Goal: Information Seeking & Learning: Learn about a topic

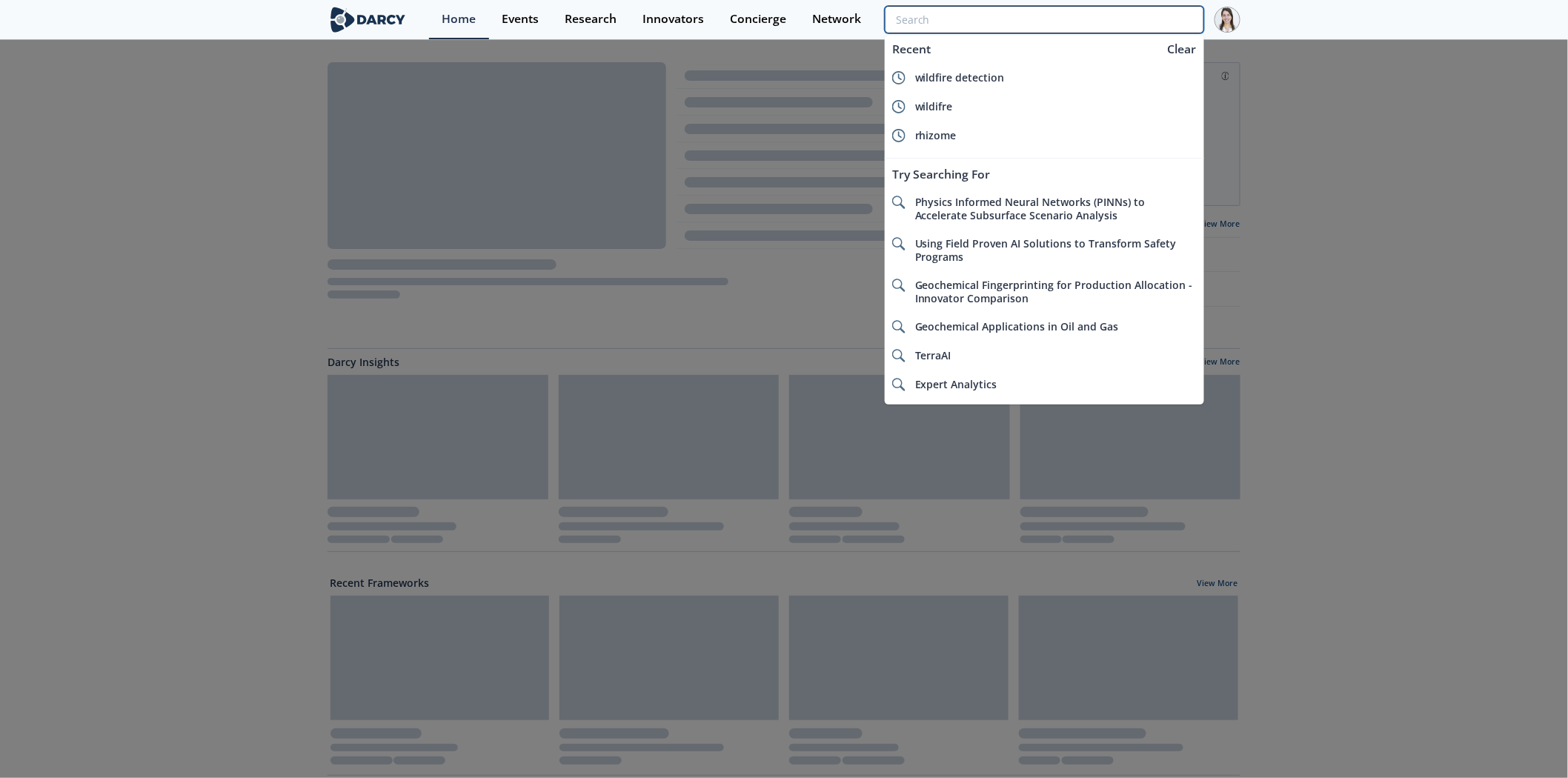
click at [1129, 28] on input "search" at bounding box center [1044, 20] width 320 height 28
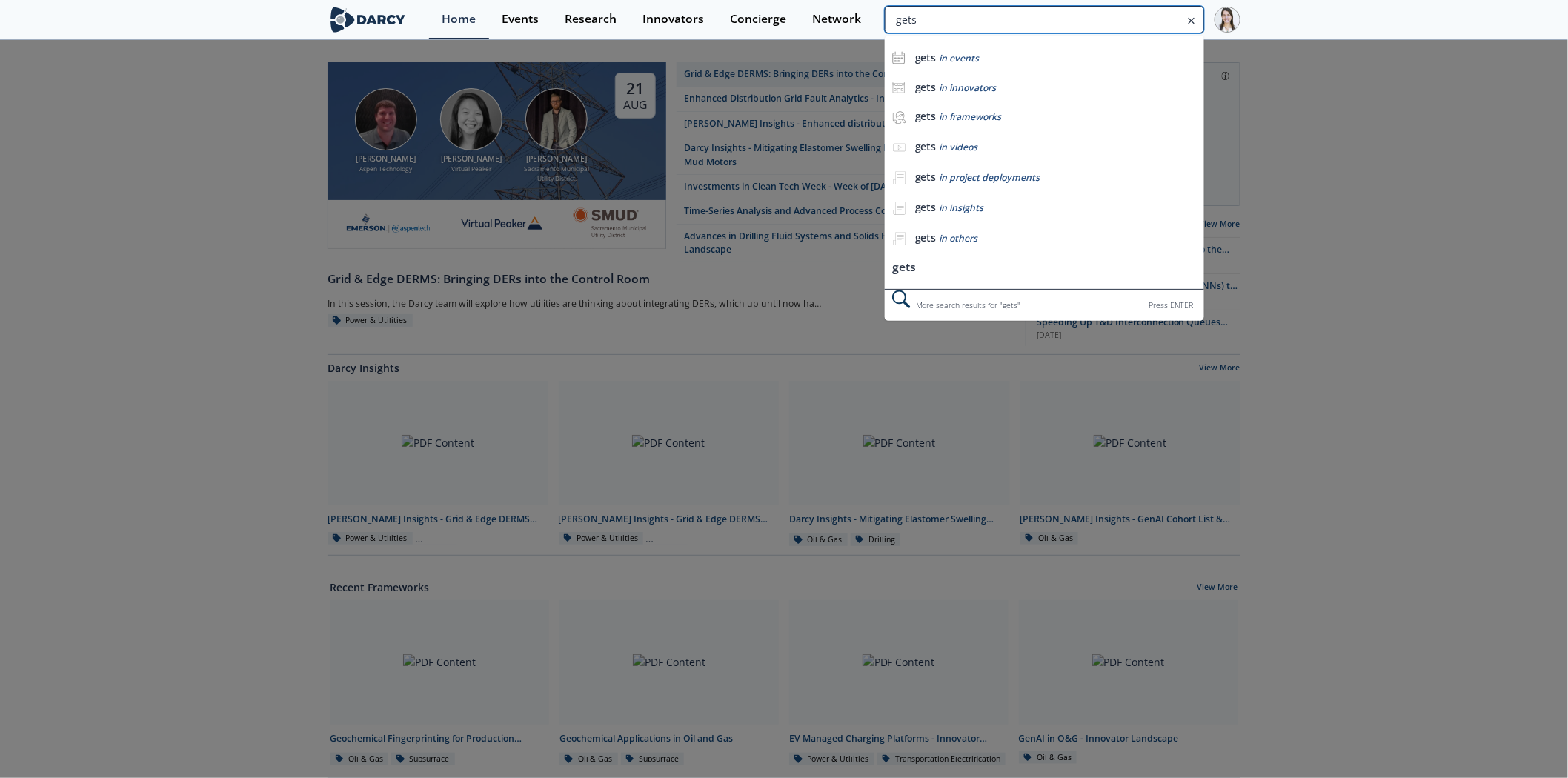
drag, startPoint x: 1120, startPoint y: 25, endPoint x: 883, endPoint y: 28, distance: 237.0
click at [885, 28] on input "gets" at bounding box center [1044, 20] width 320 height 28
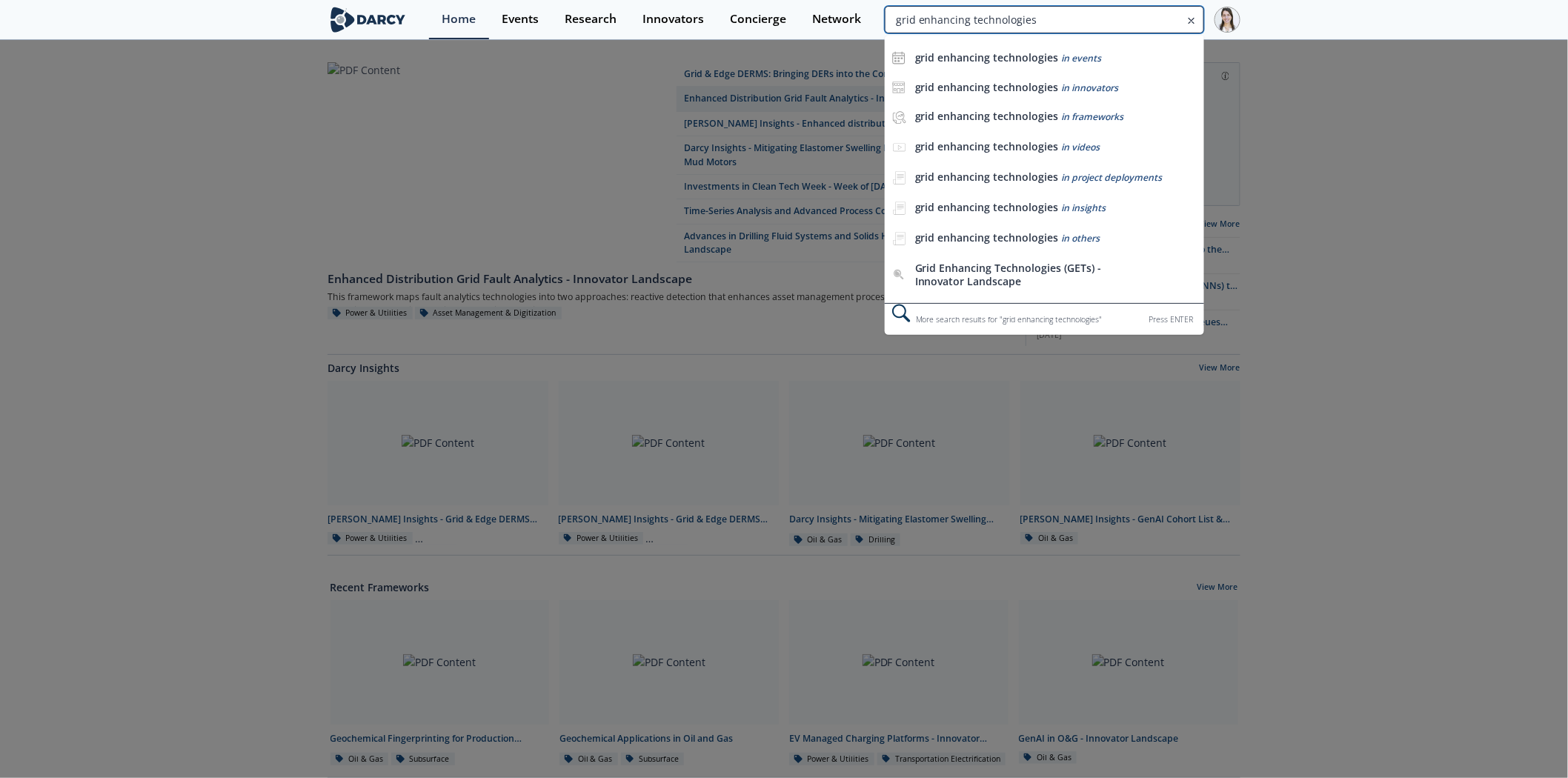
type input "grid enhancing technologies"
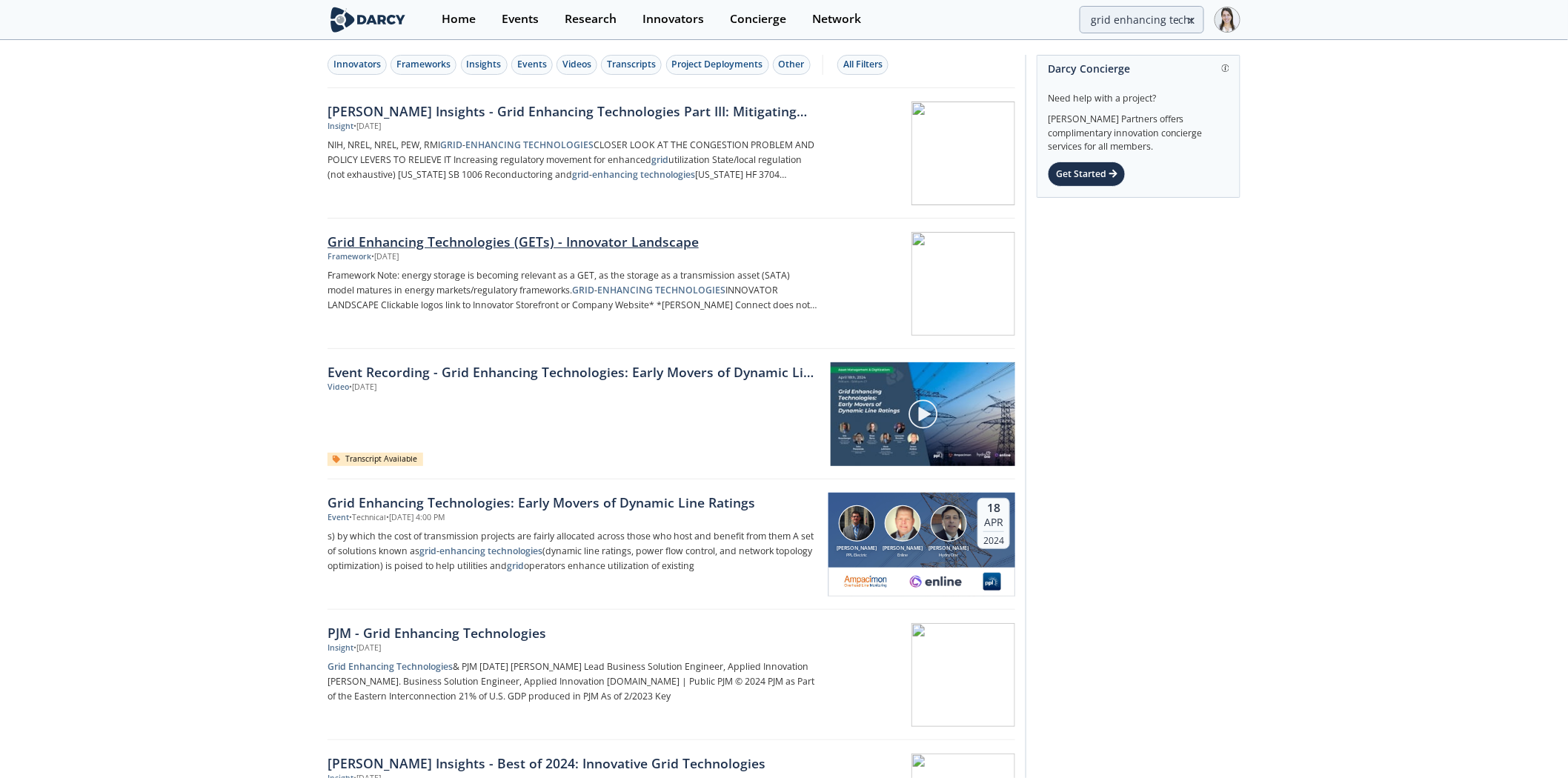
click at [613, 247] on div "Grid Enhancing Technologies (GETs) - Innovator Landscape" at bounding box center [573, 241] width 490 height 19
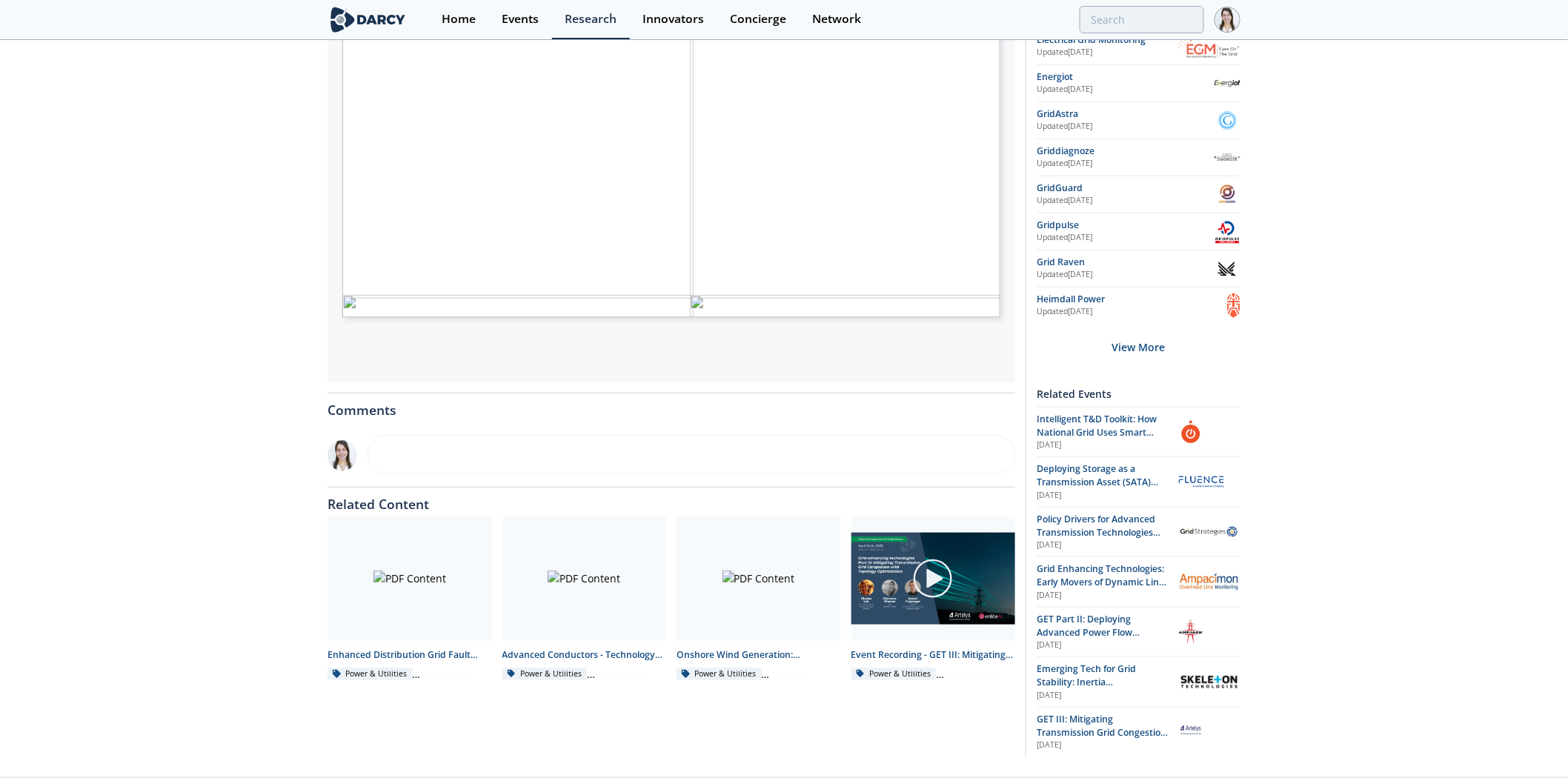
scroll to position [424, 0]
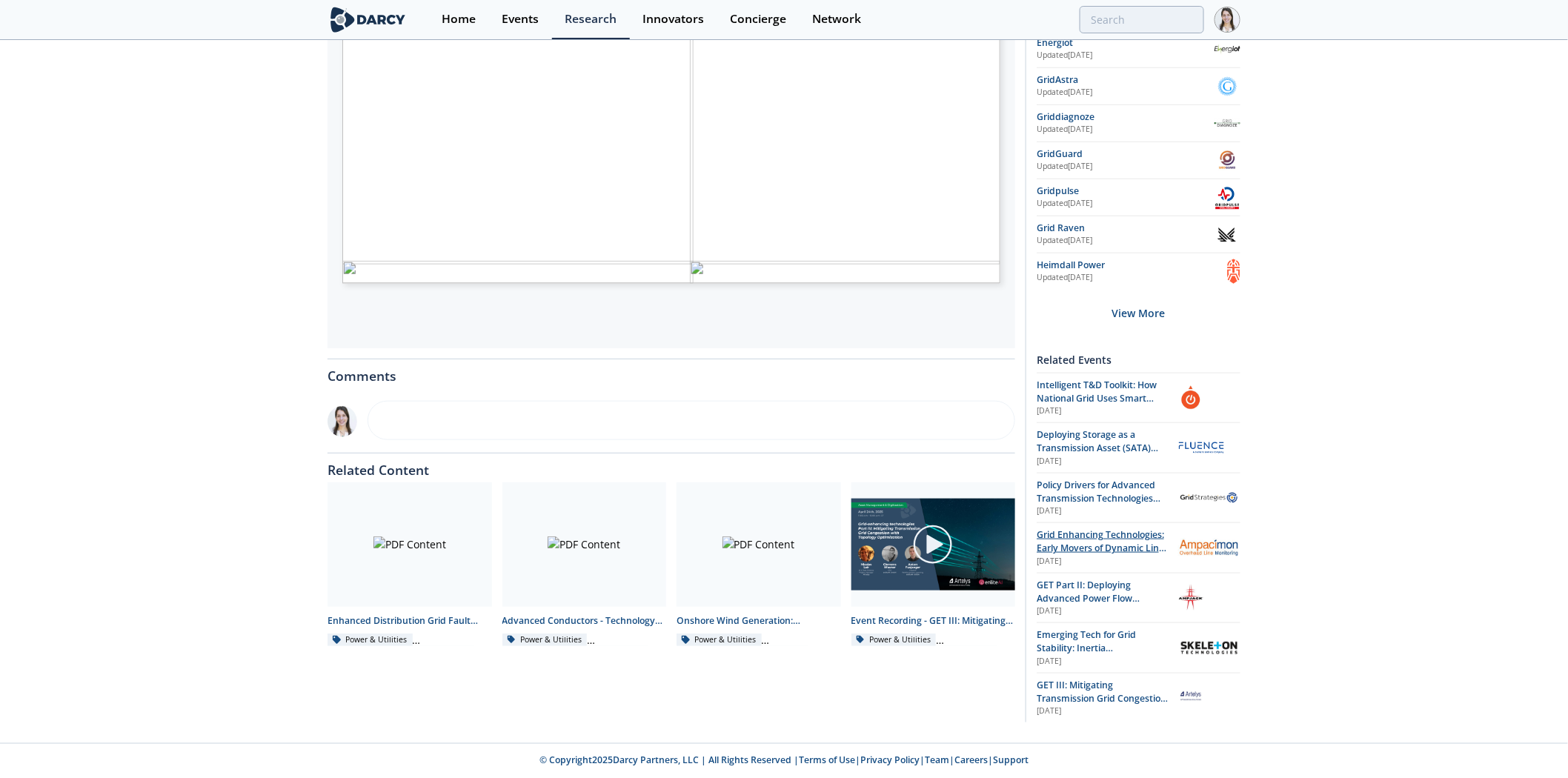
click at [1077, 546] on span "Grid Enhancing Technologies: Early Movers of Dynamic Line Ratings" at bounding box center [1101, 548] width 130 height 40
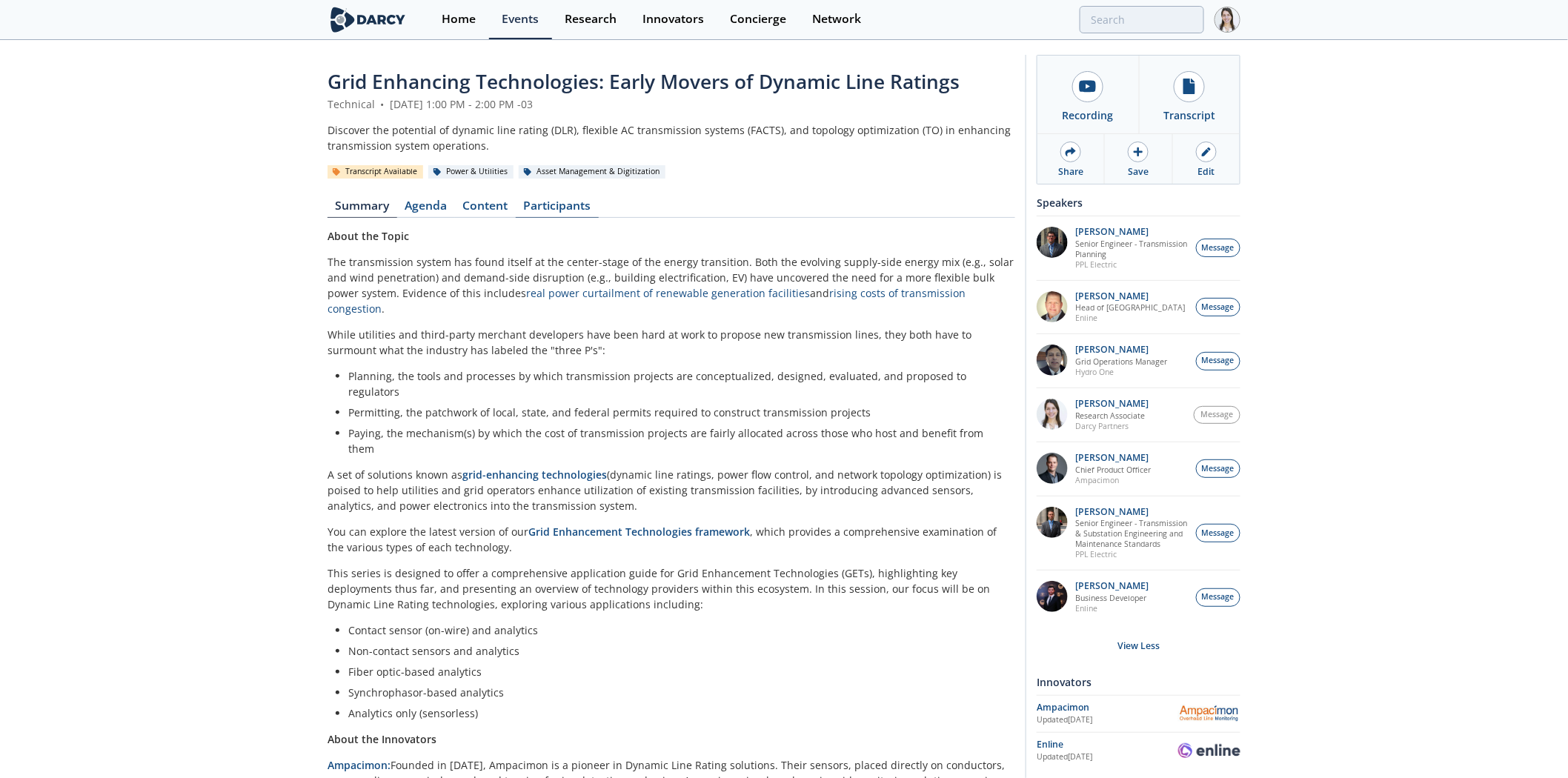
click at [533, 201] on link "Participants" at bounding box center [557, 209] width 83 height 18
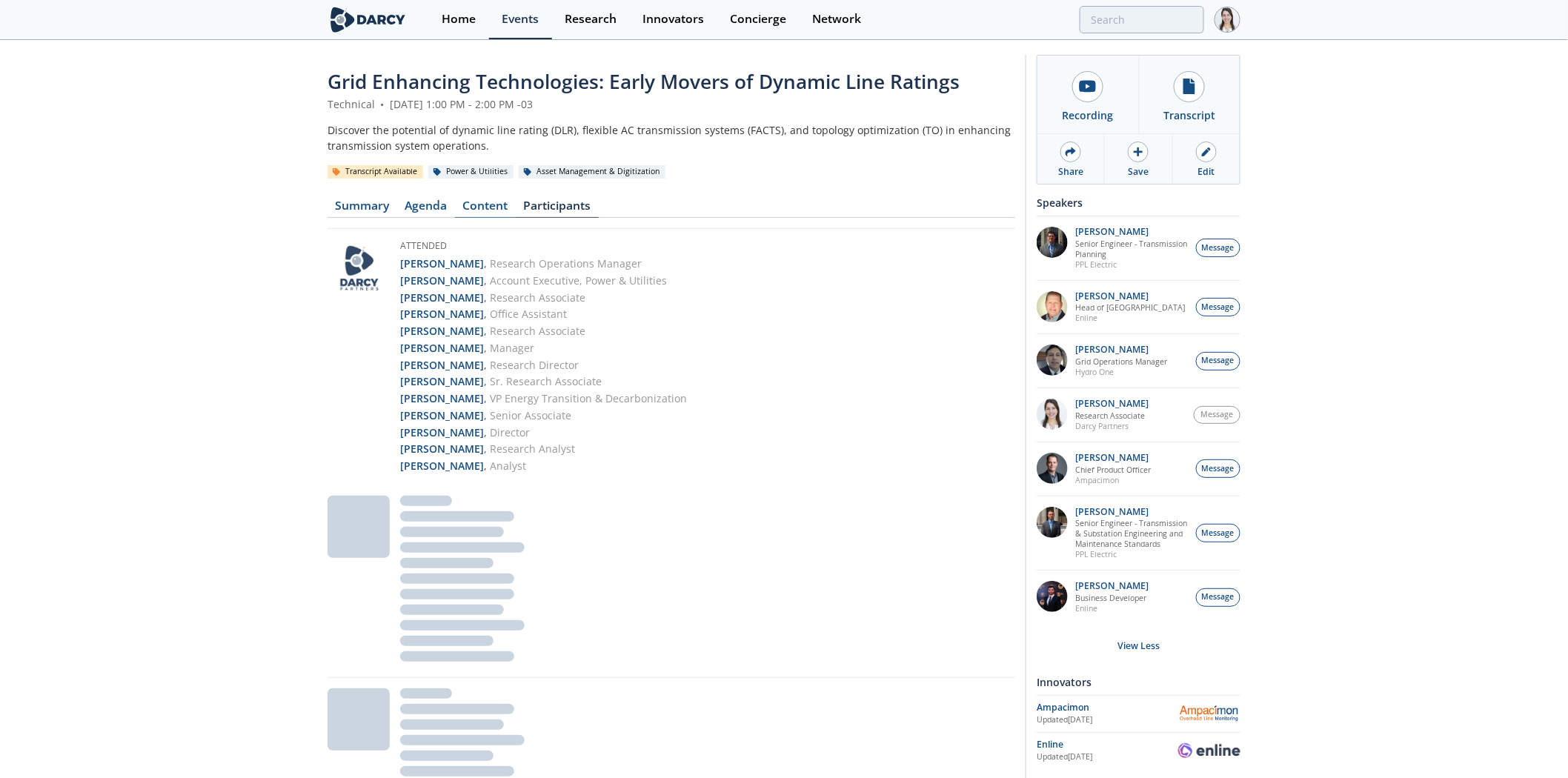
click at [483, 212] on link "Content" at bounding box center [485, 209] width 61 height 18
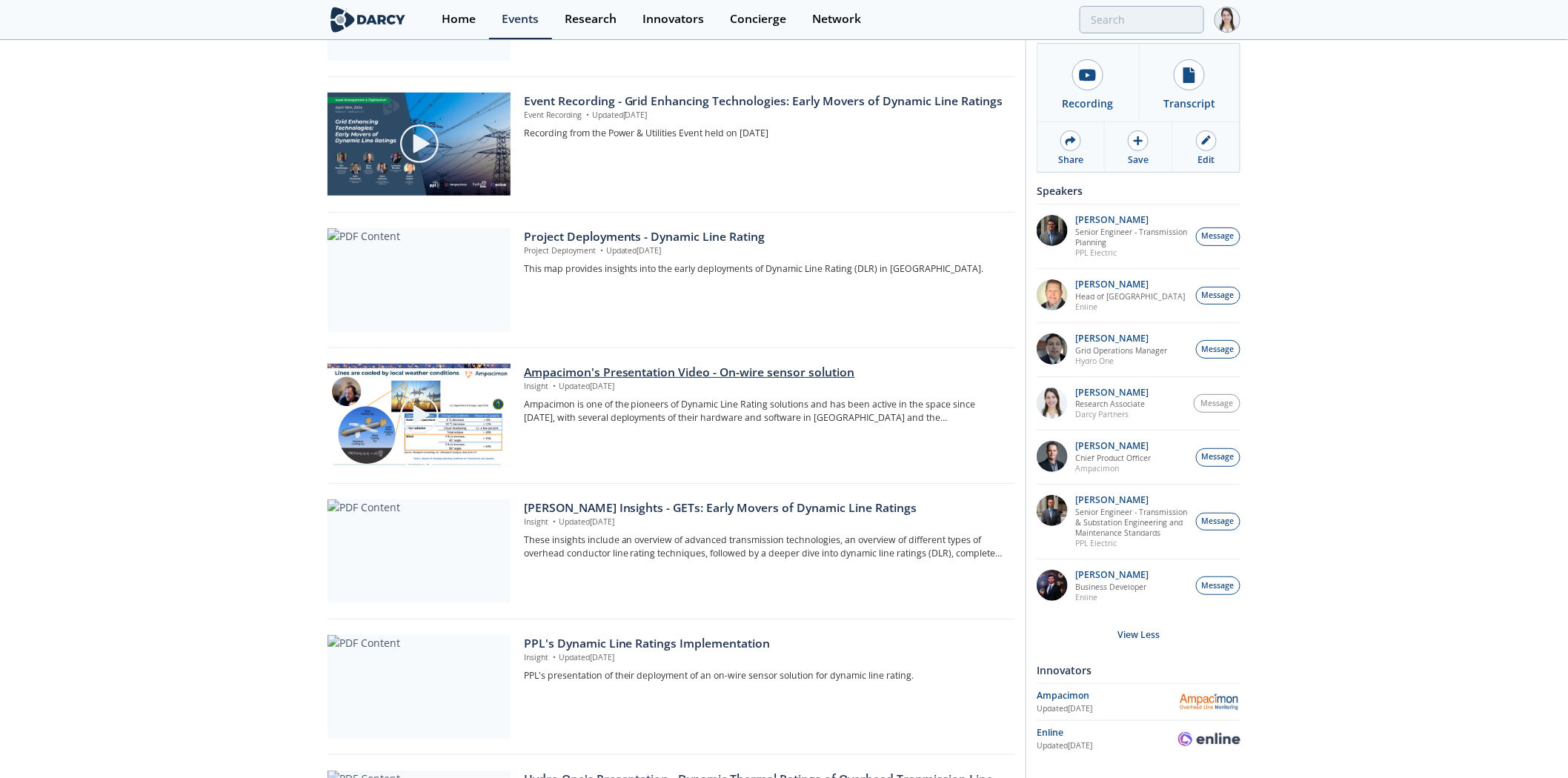
scroll to position [411, 0]
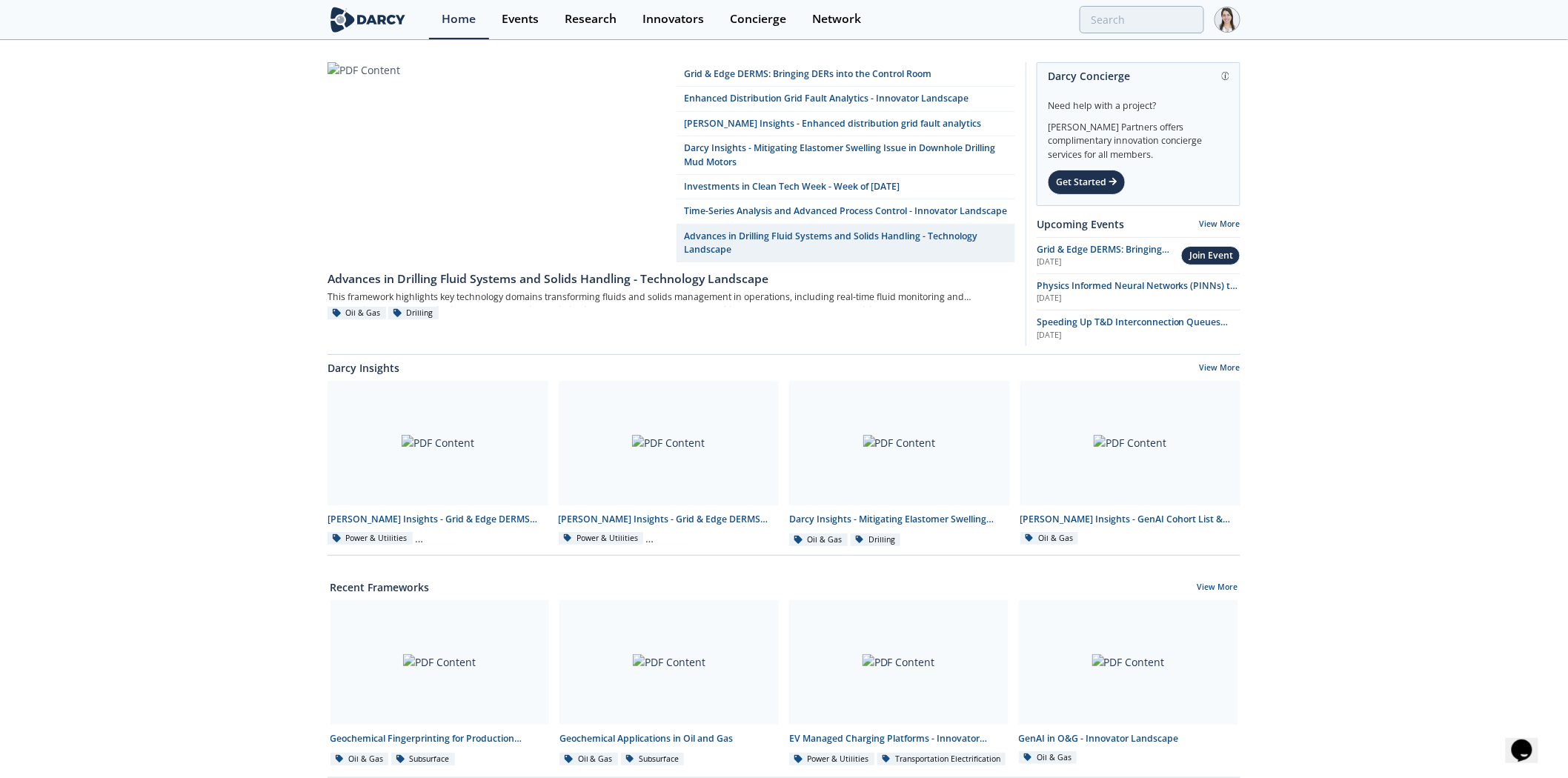
click at [1065, 250] on span "Grid & Edge DERMS: Bringing DERs into the Control Room" at bounding box center [1102, 256] width 132 height 26
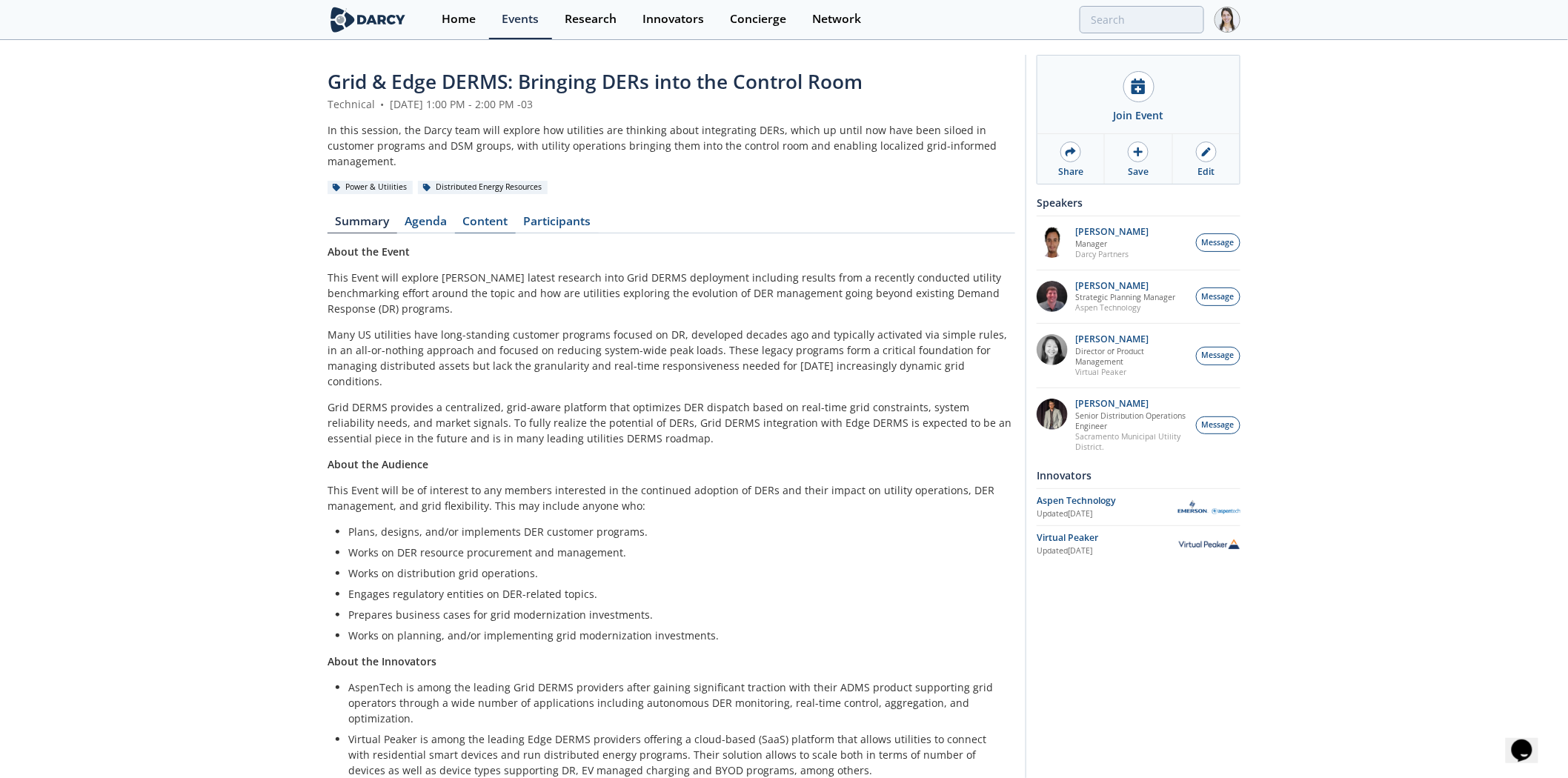
click at [474, 215] on link "Content" at bounding box center [485, 224] width 61 height 18
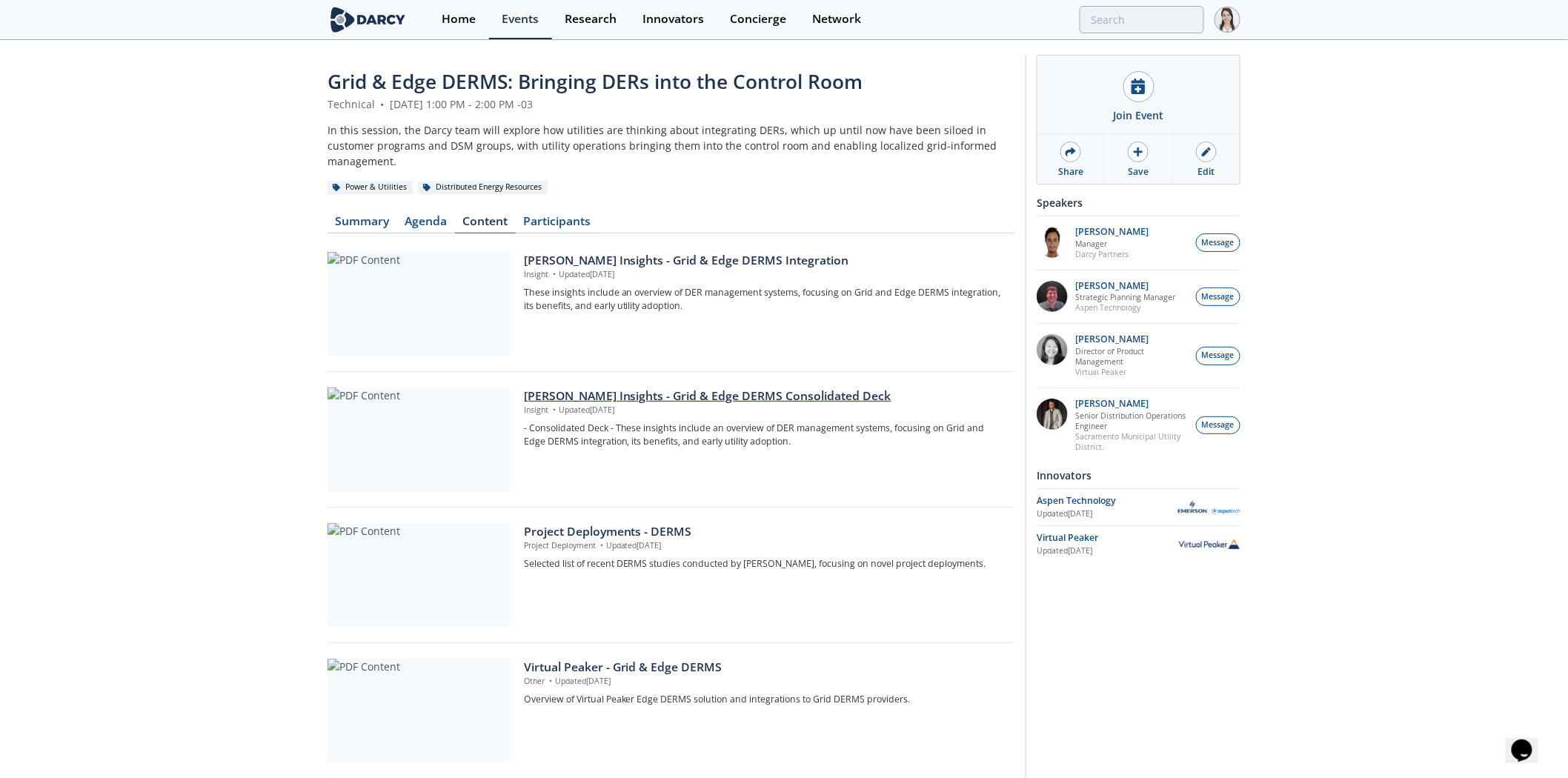
drag, startPoint x: 601, startPoint y: 247, endPoint x: 552, endPoint y: 381, distance: 142.7
click at [381, 215] on link "Summary" at bounding box center [363, 224] width 70 height 18
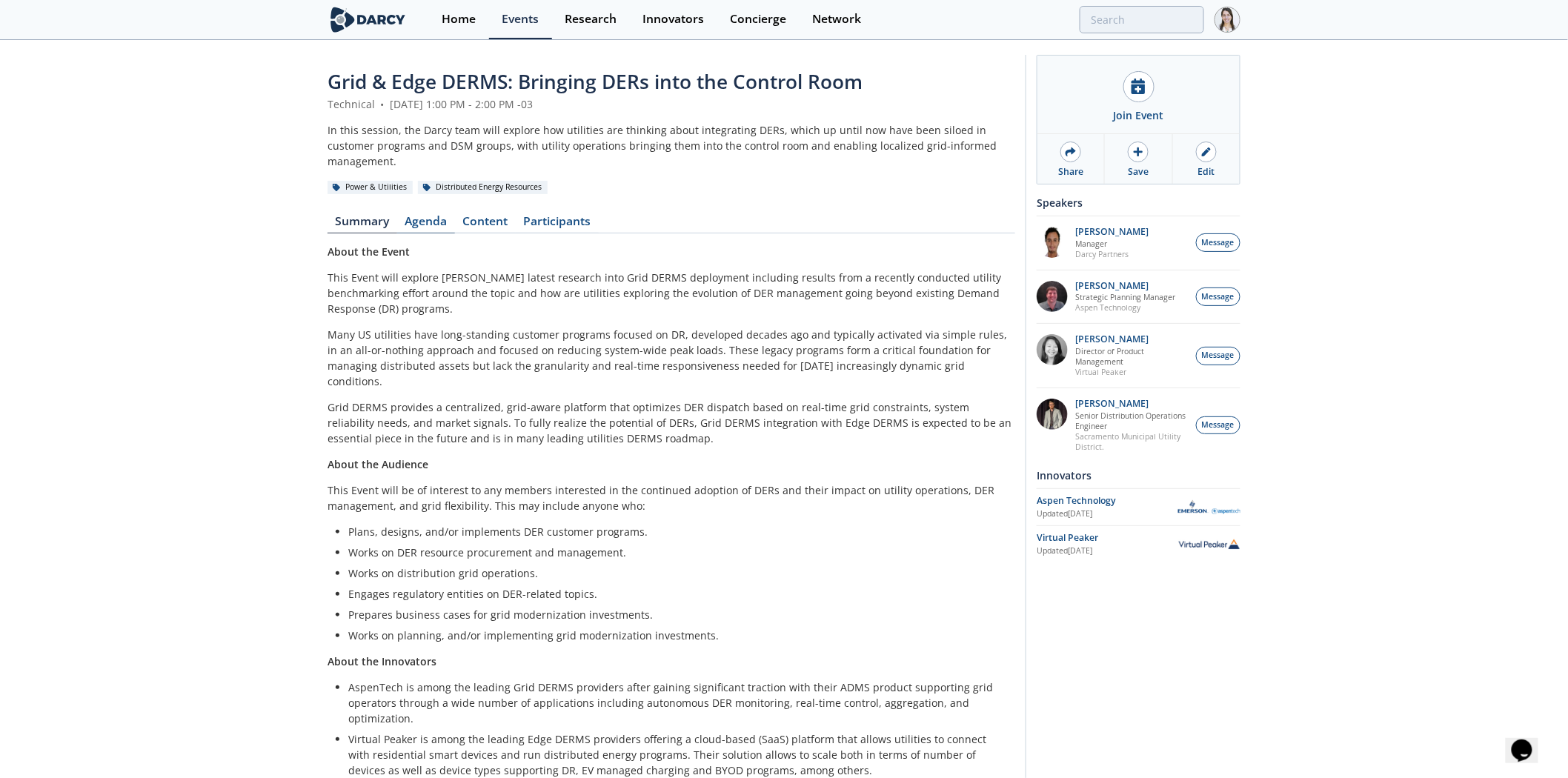
click at [434, 215] on link "Agenda" at bounding box center [426, 224] width 58 height 18
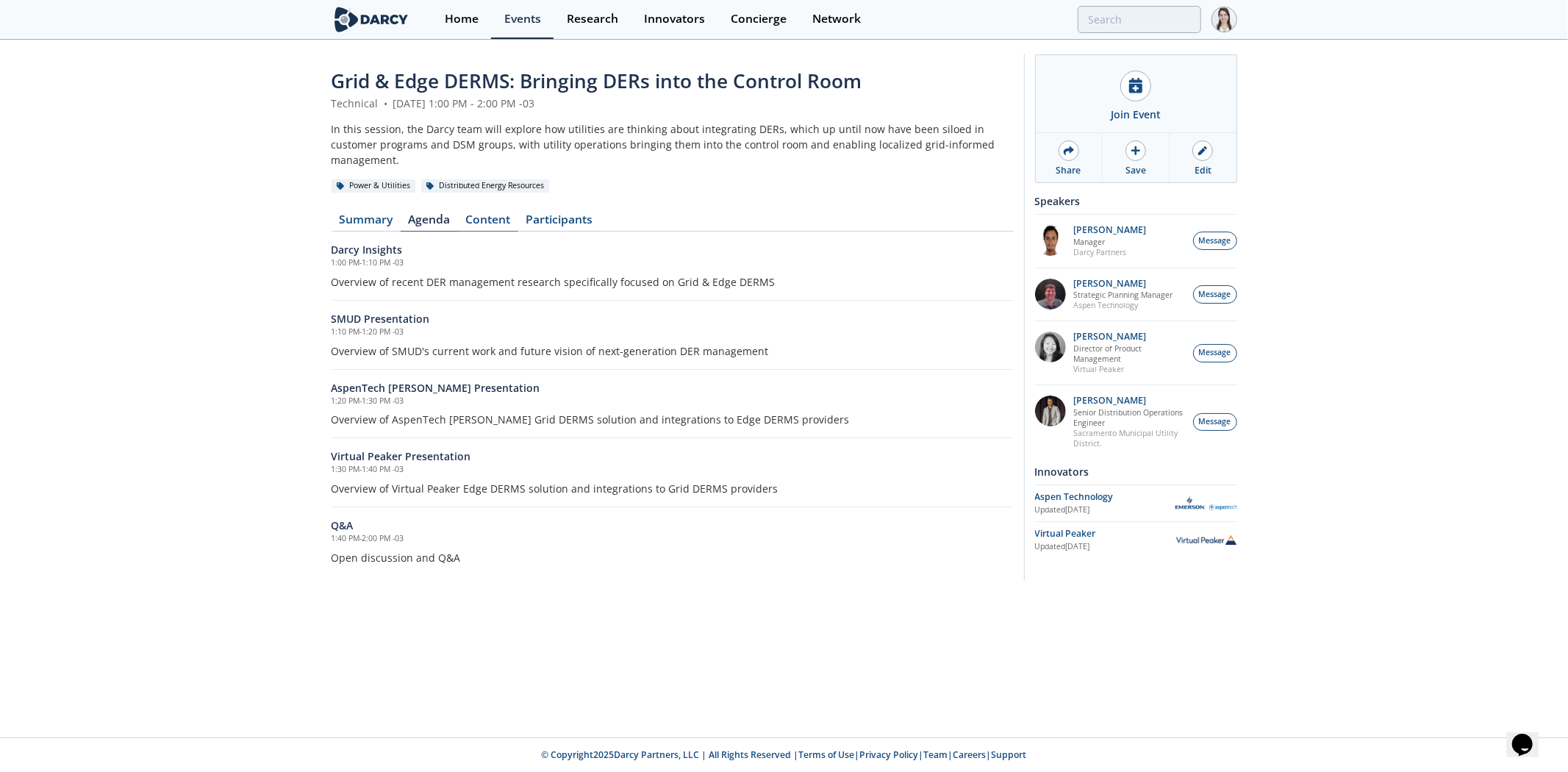
click at [497, 214] on link "Content" at bounding box center [487, 222] width 60 height 18
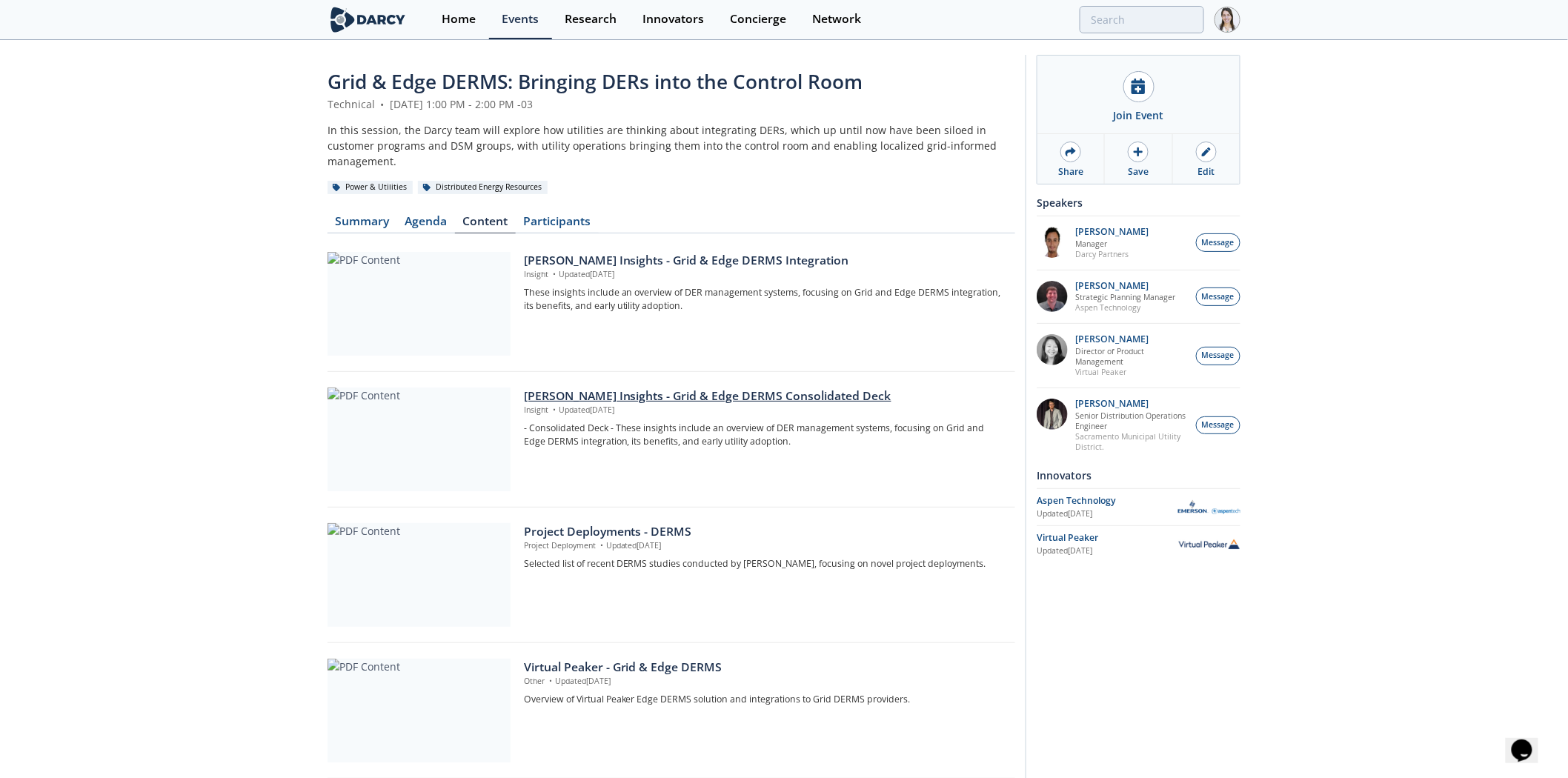
click at [626, 388] on div "Darcy Insights - Grid & Edge DERMS Consolidated Deck" at bounding box center [764, 396] width 481 height 18
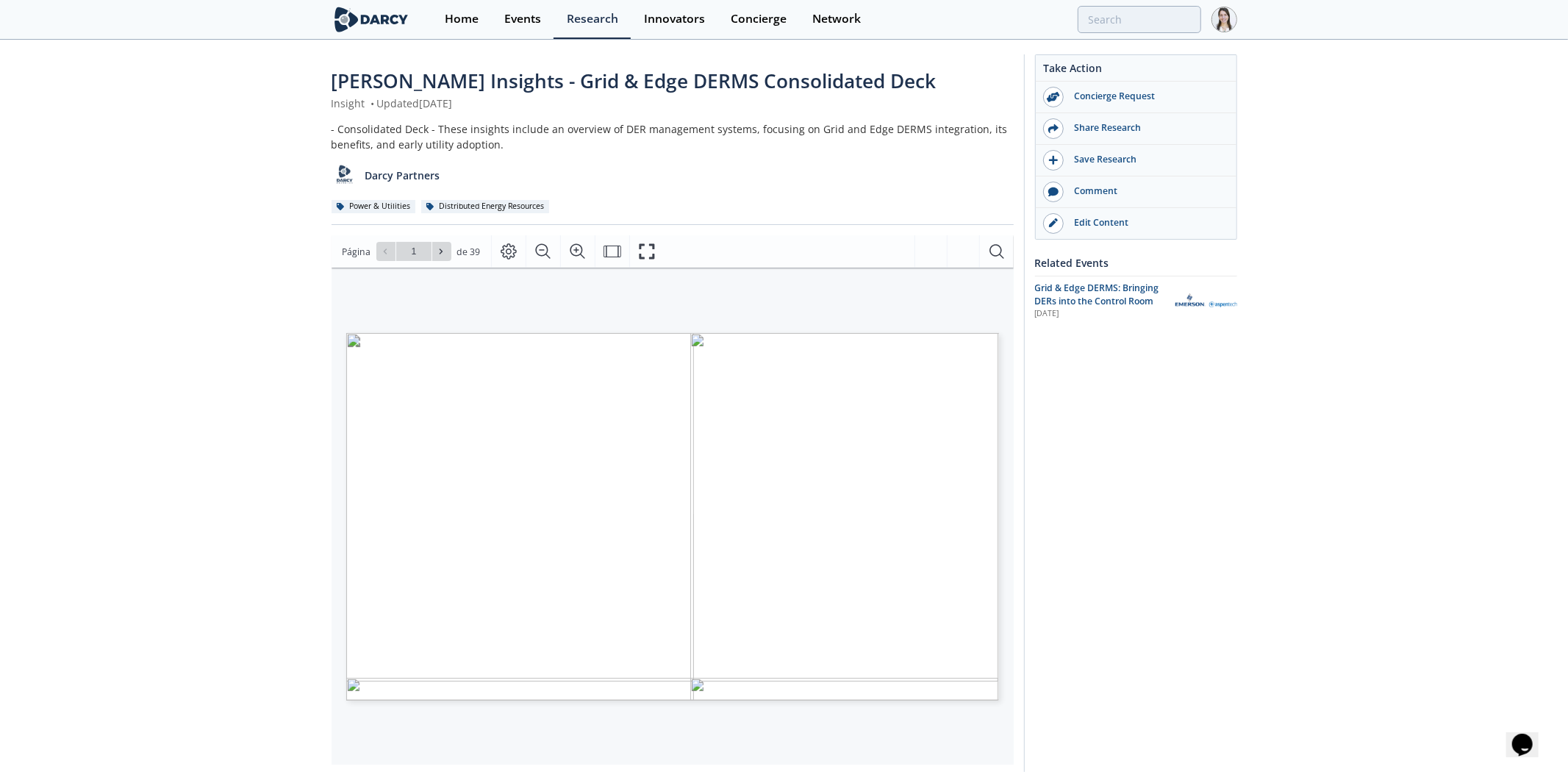
click at [440, 261] on div "Página Ir a la página 1 de 39 1 / 39" at bounding box center [672, 251] width 682 height 33
click at [437, 259] on button at bounding box center [441, 251] width 19 height 19
type input "2"
click at [437, 259] on button at bounding box center [441, 251] width 19 height 19
type input "3"
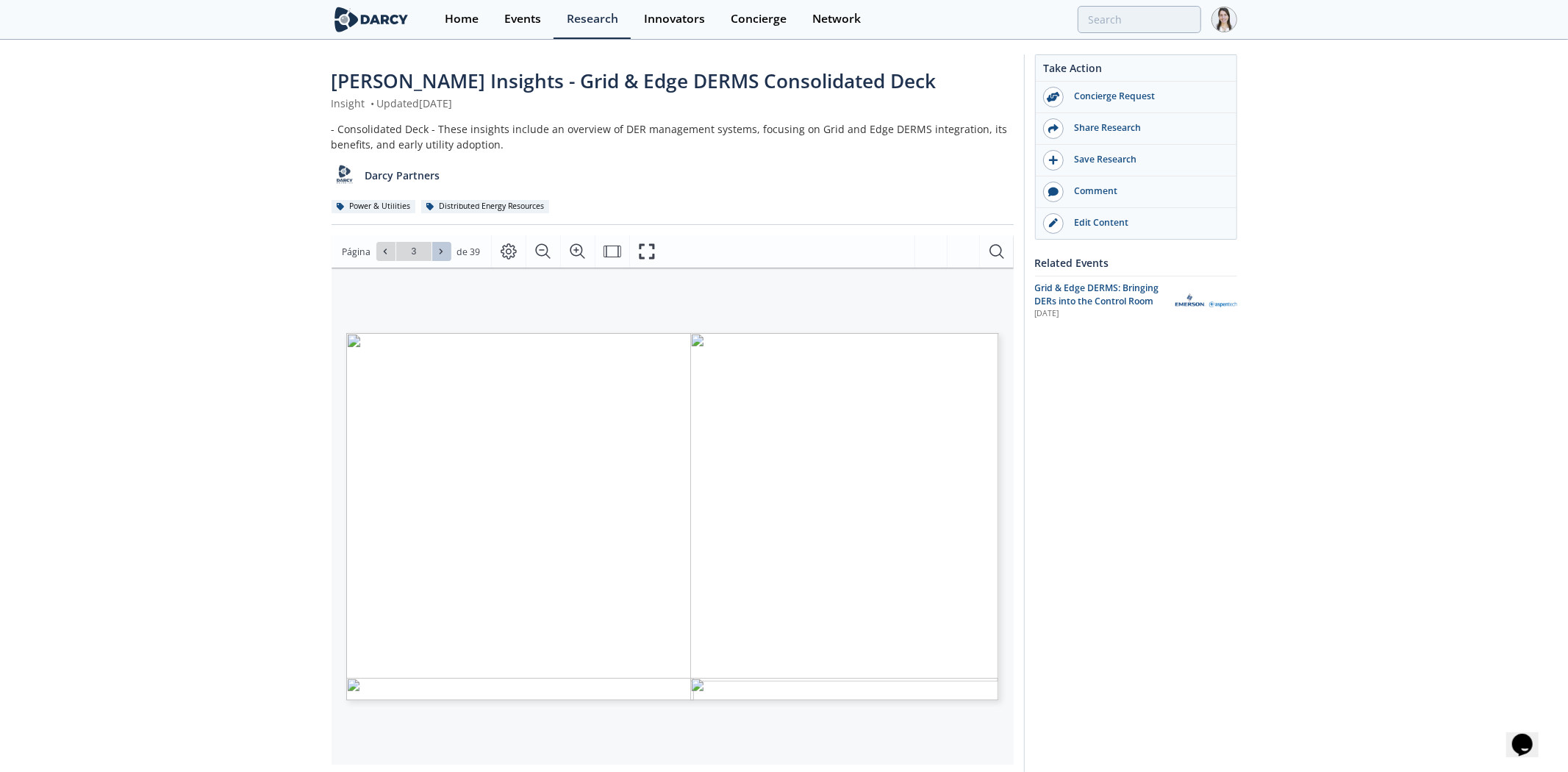
click at [437, 259] on button at bounding box center [441, 251] width 19 height 19
type input "4"
click at [437, 259] on button at bounding box center [441, 251] width 19 height 19
type input "5"
click at [387, 260] on button at bounding box center [386, 251] width 19 height 19
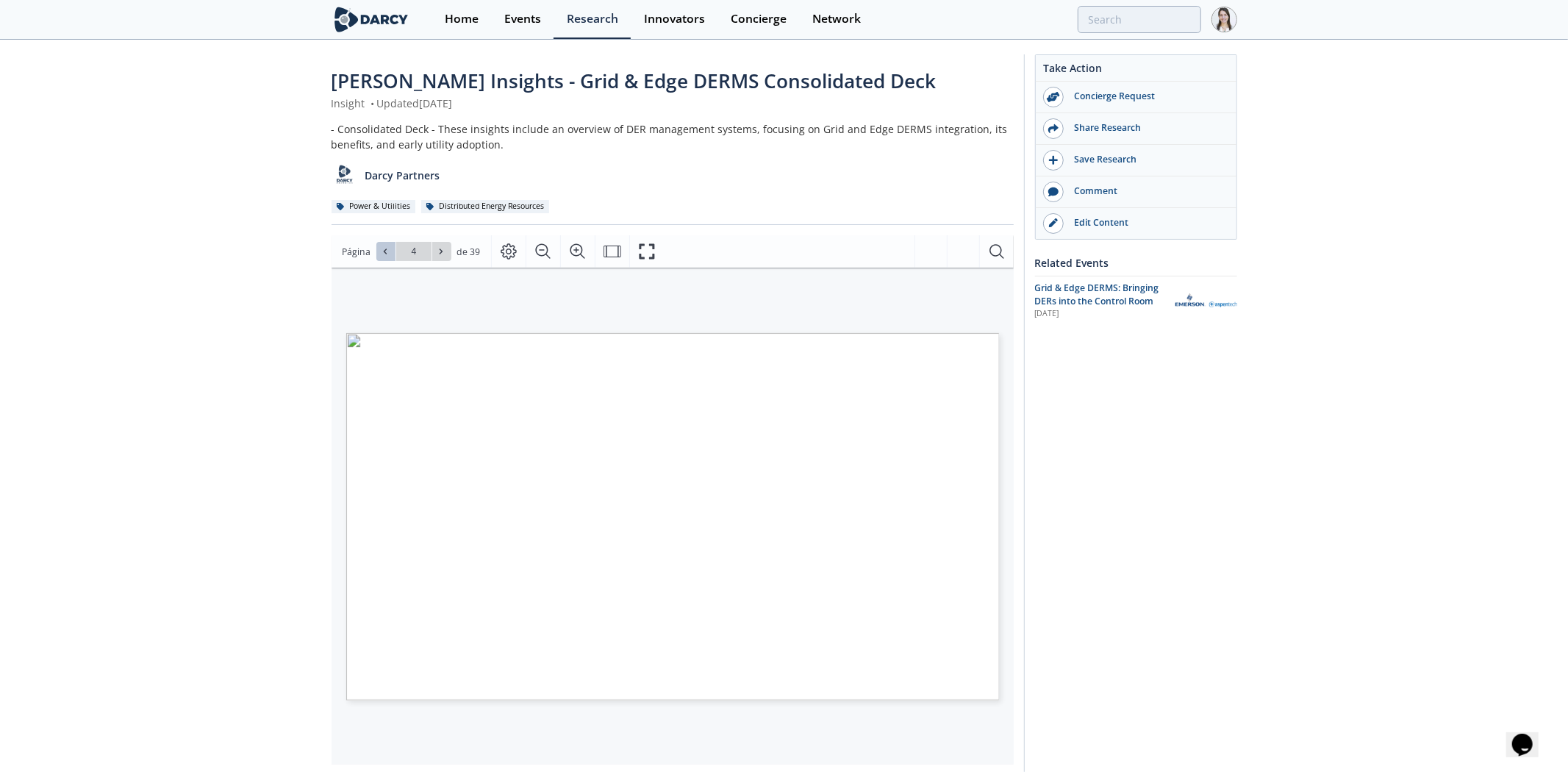
click at [387, 260] on button at bounding box center [386, 251] width 19 height 19
type input "1"
click at [387, 260] on div "Ir a la página 1" at bounding box center [414, 251] width 75 height 19
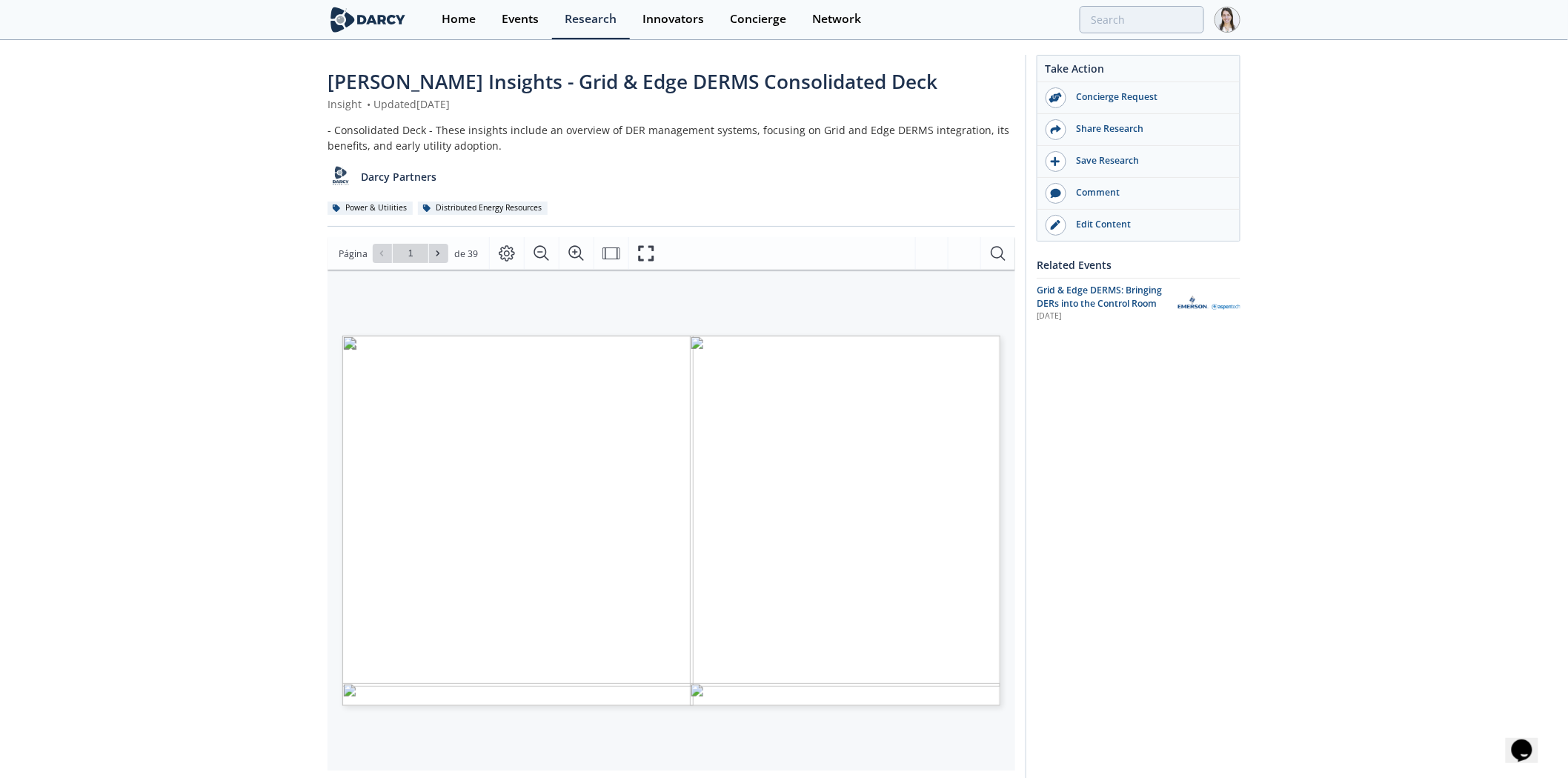
click at [1411, 187] on div "Darcy Insights - Grid & Edge DERMS Consolidated Deck Insight • Updated August 2…" at bounding box center [784, 571] width 1568 height 1058
click at [1099, 294] on span "Grid & Edge DERMS: Bringing DERs into the Control Room" at bounding box center [1102, 304] width 131 height 40
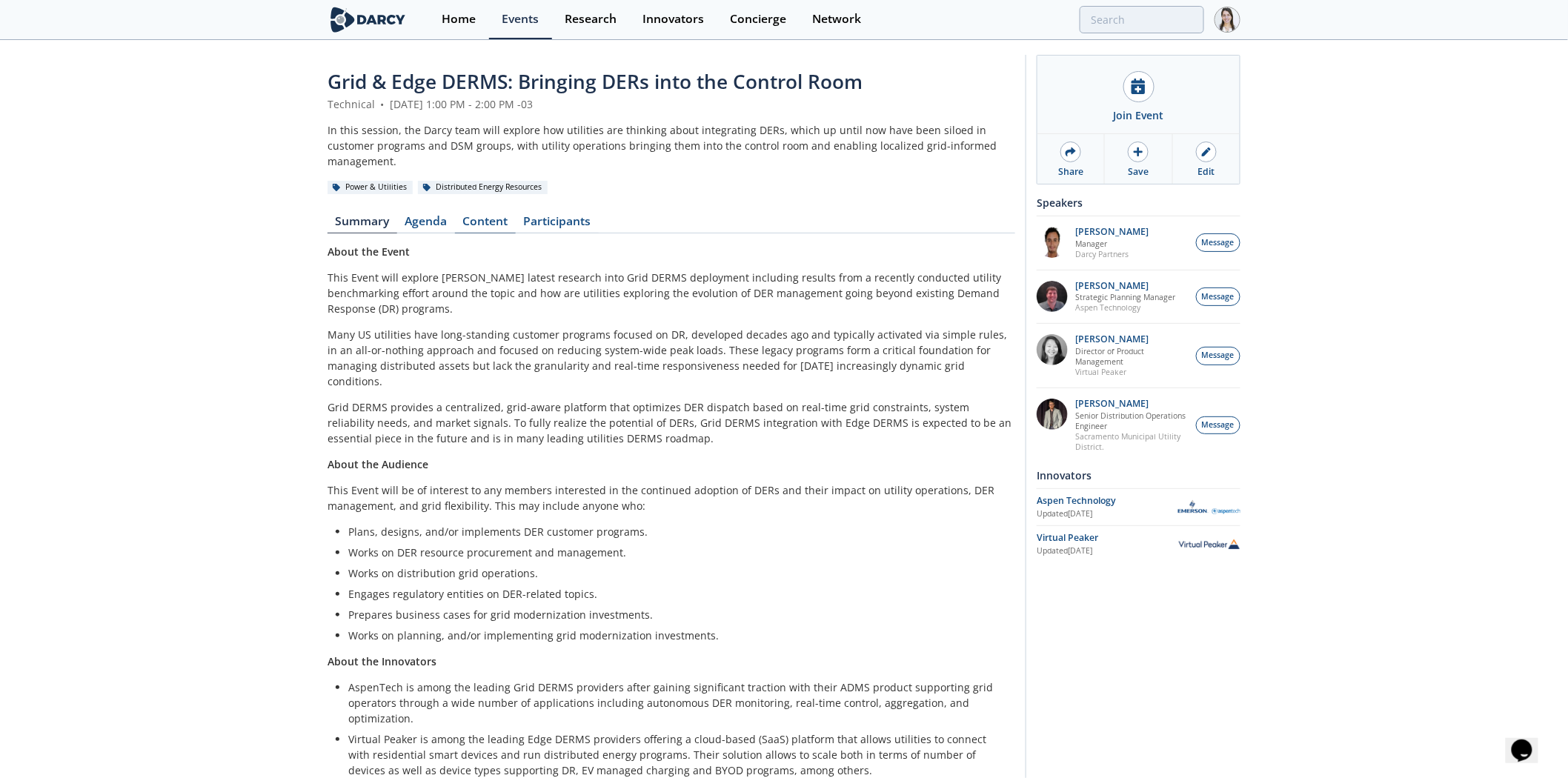
click at [472, 215] on link "Content" at bounding box center [485, 224] width 61 height 18
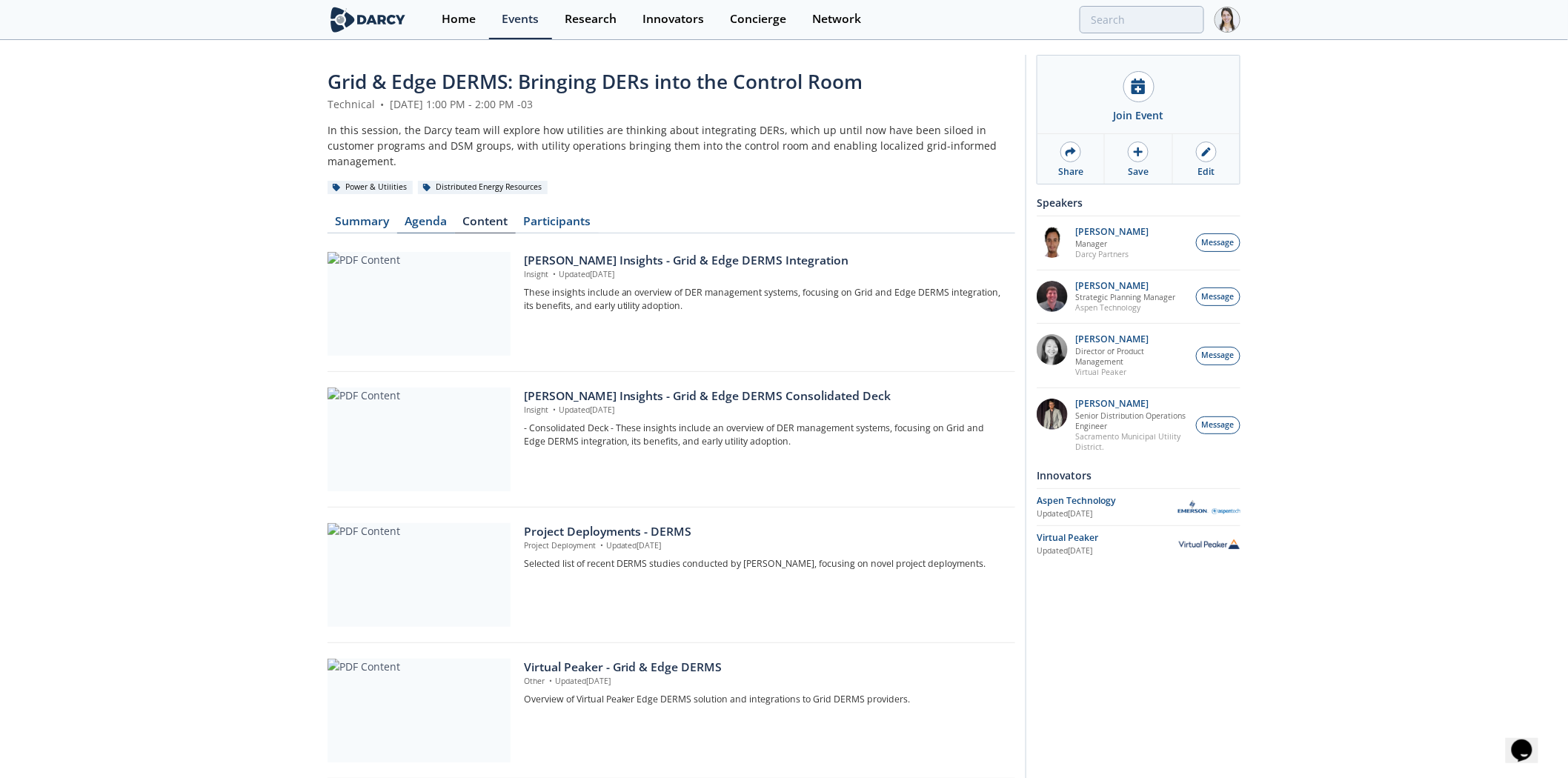
click at [427, 215] on link "Agenda" at bounding box center [426, 224] width 58 height 18
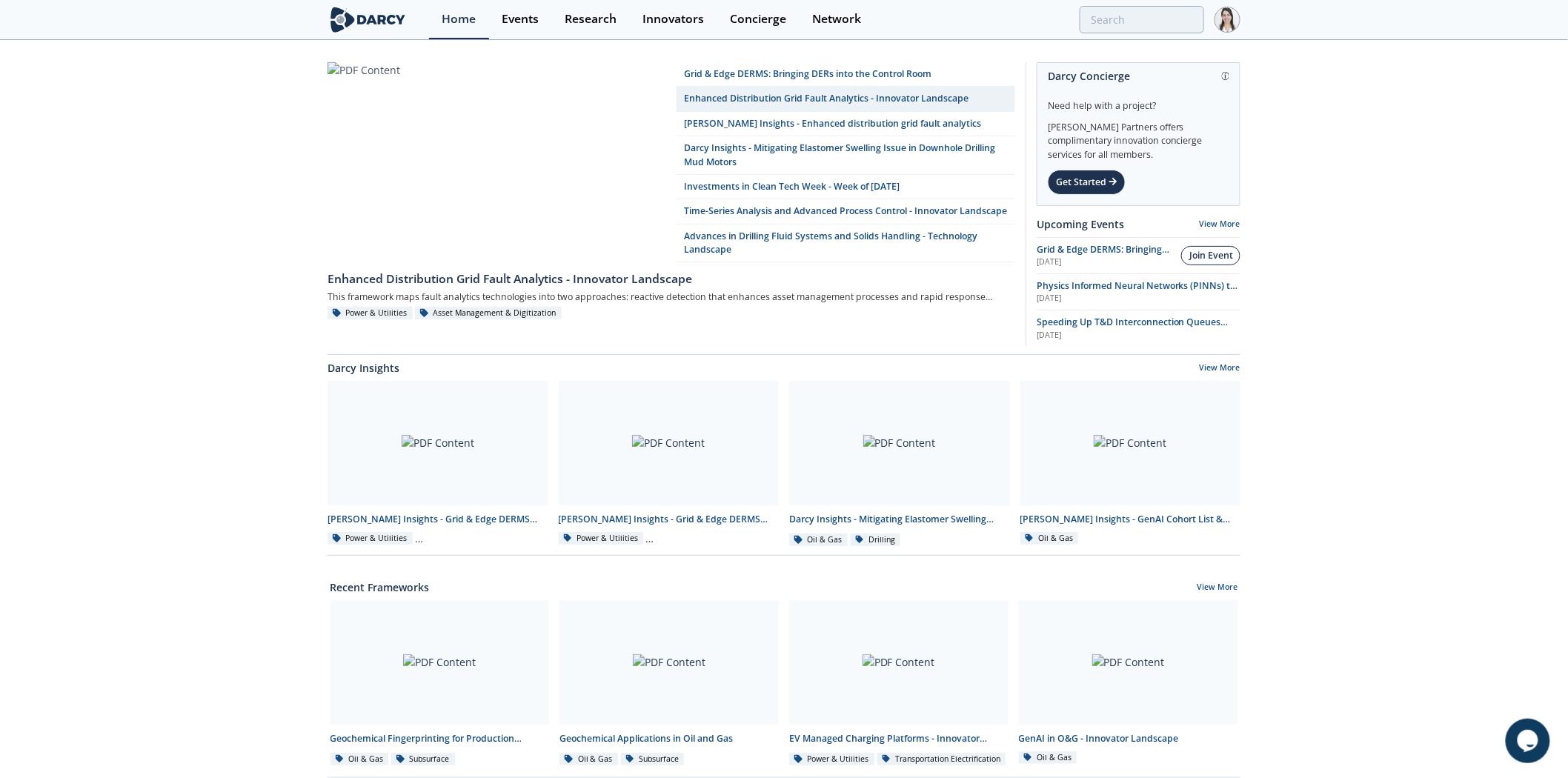
click at [1206, 257] on div "Join Event" at bounding box center [1211, 255] width 44 height 13
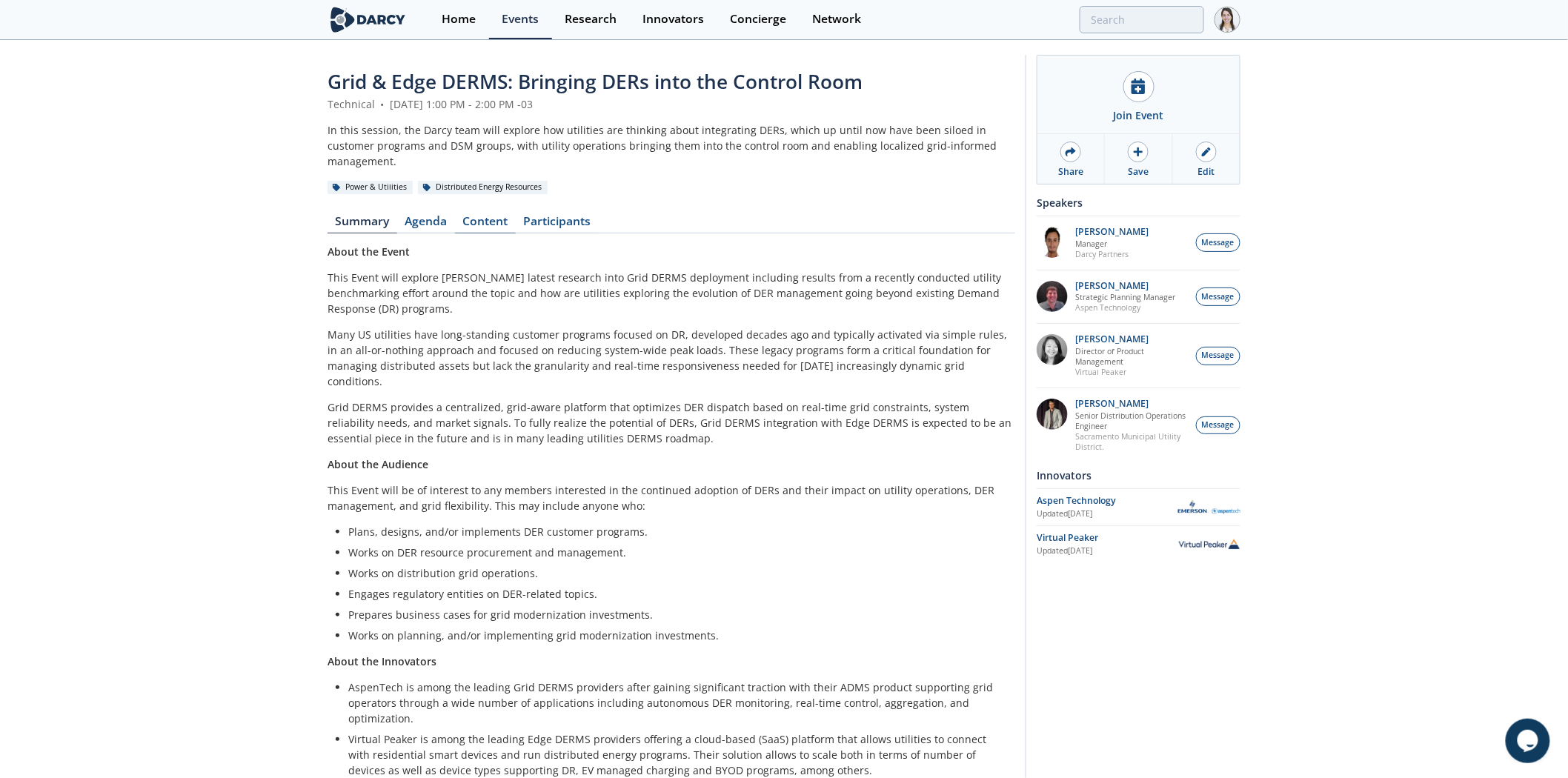
click at [478, 217] on link "Content" at bounding box center [485, 224] width 61 height 18
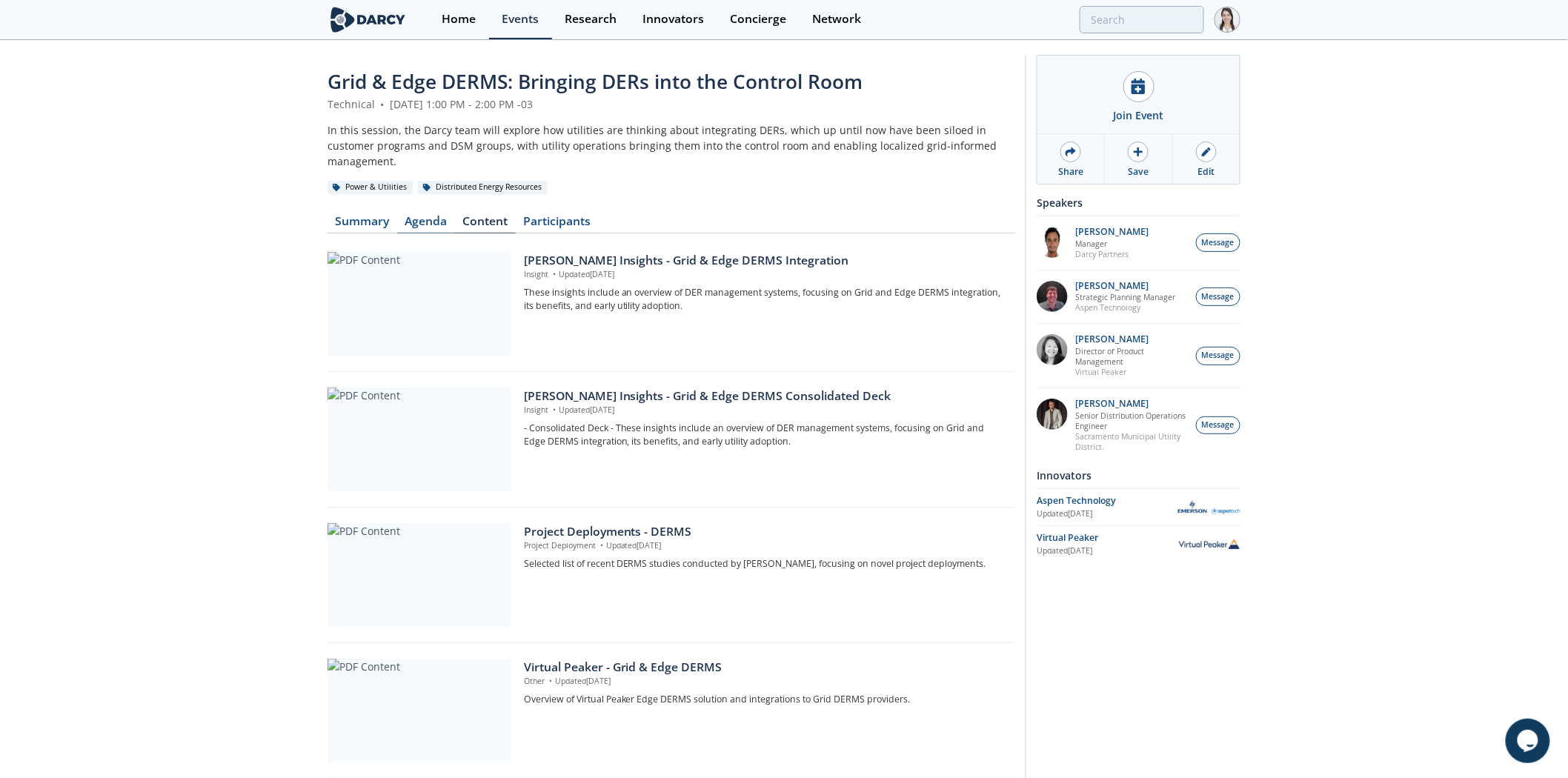
click at [404, 215] on link "Agenda" at bounding box center [426, 224] width 58 height 18
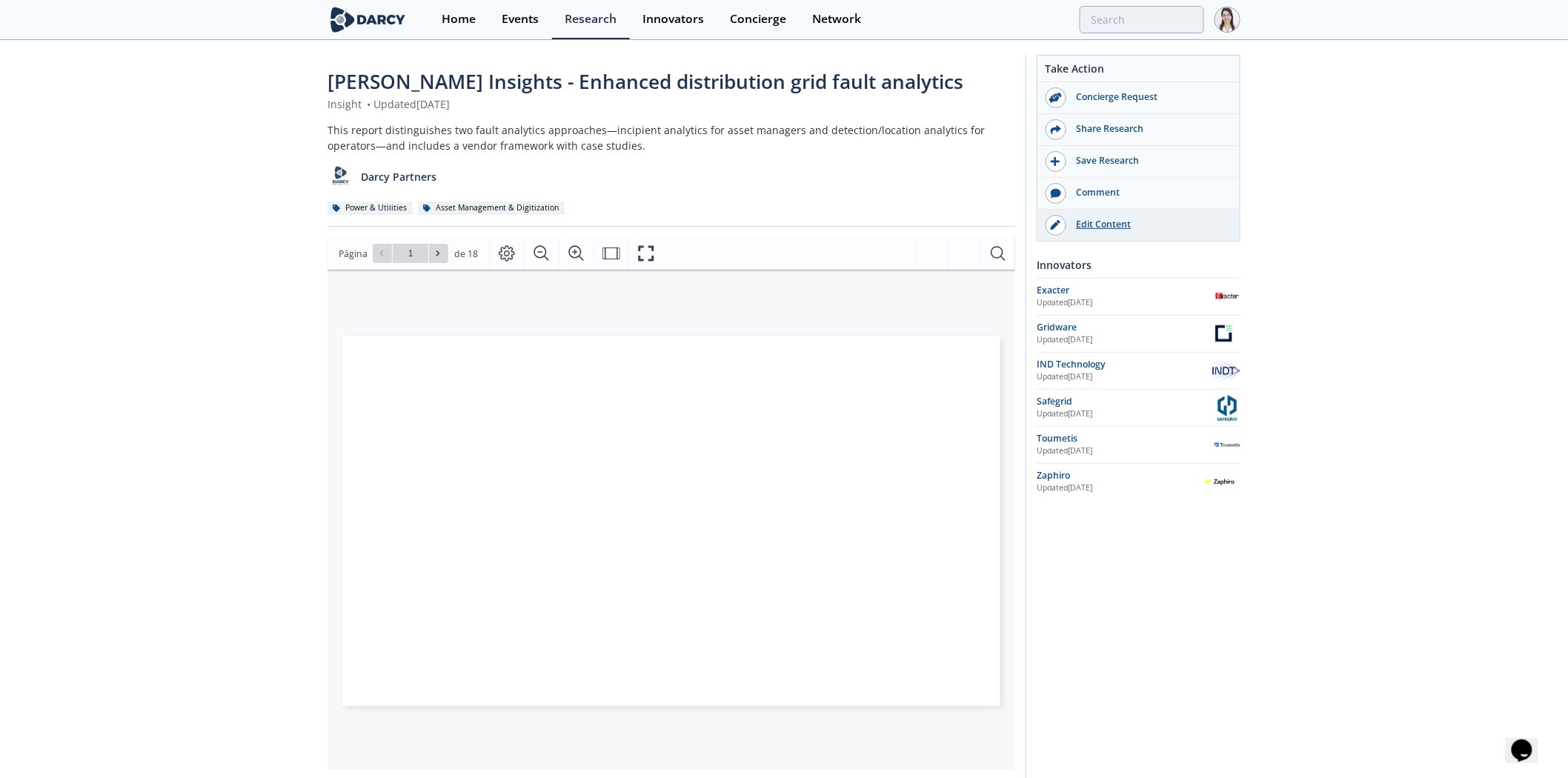
click at [1116, 219] on div "Edit Content" at bounding box center [1149, 224] width 166 height 13
